Goal: Information Seeking & Learning: Learn about a topic

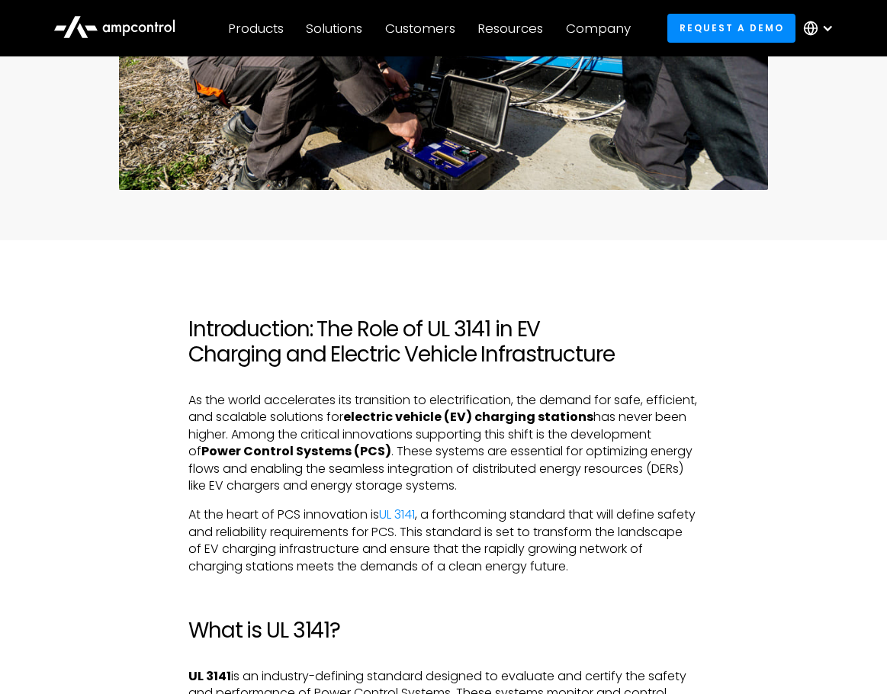
scroll to position [610, 0]
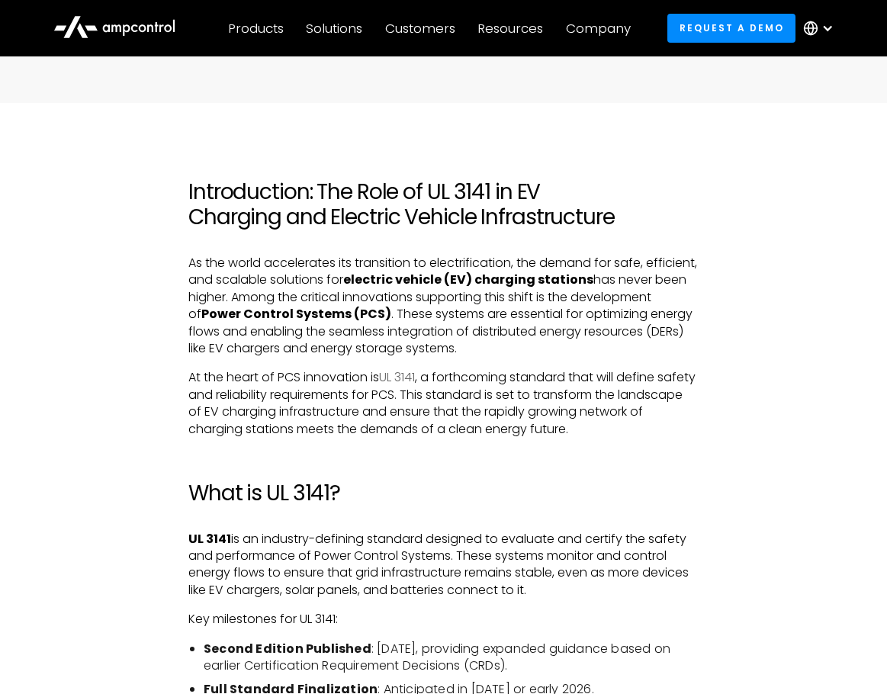
click at [405, 371] on link "UL 3141" at bounding box center [397, 377] width 36 height 18
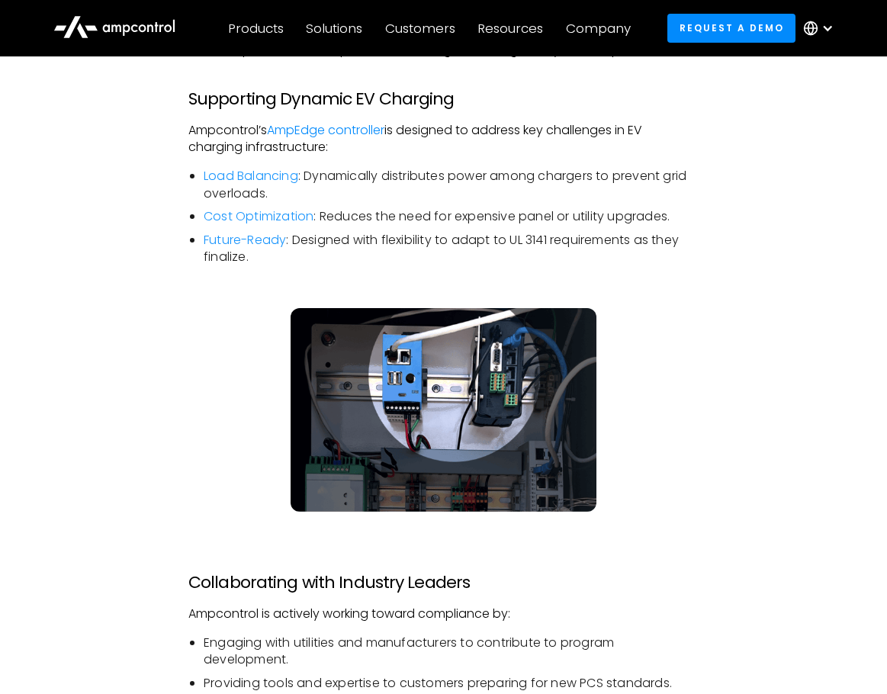
scroll to position [2516, 0]
